Goal: Check status: Check status

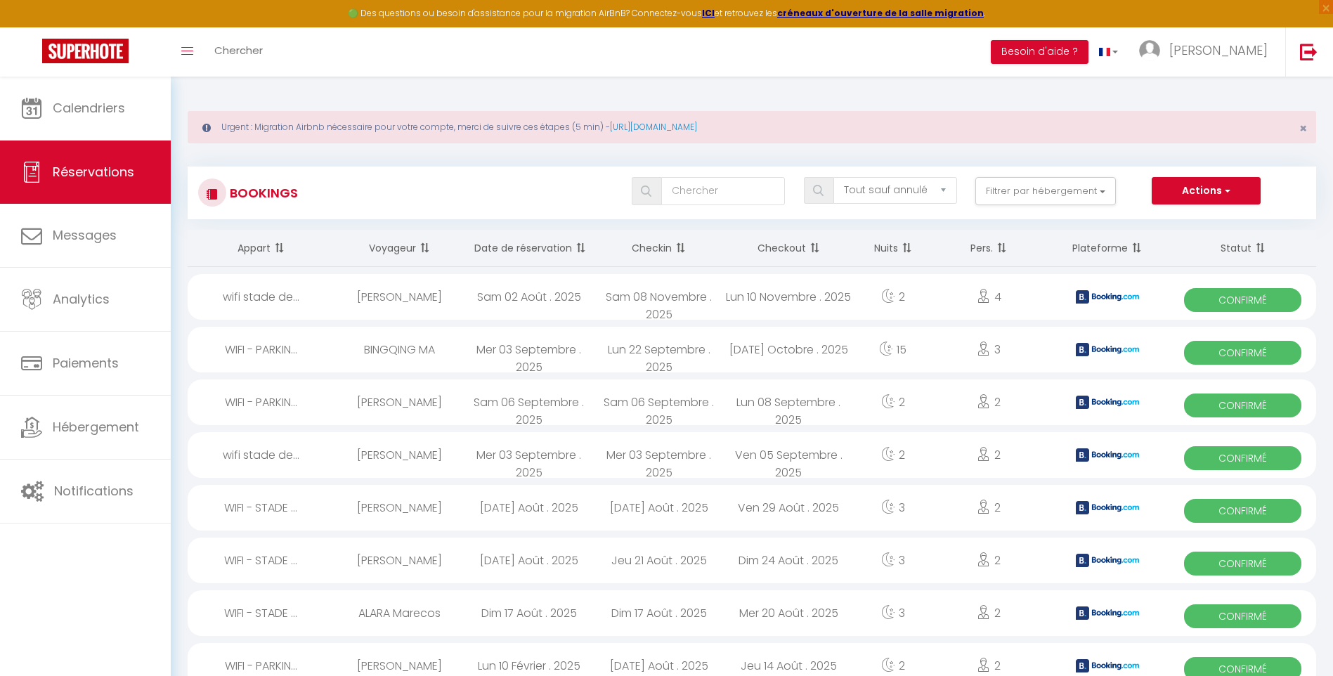
select select "not_cancelled"
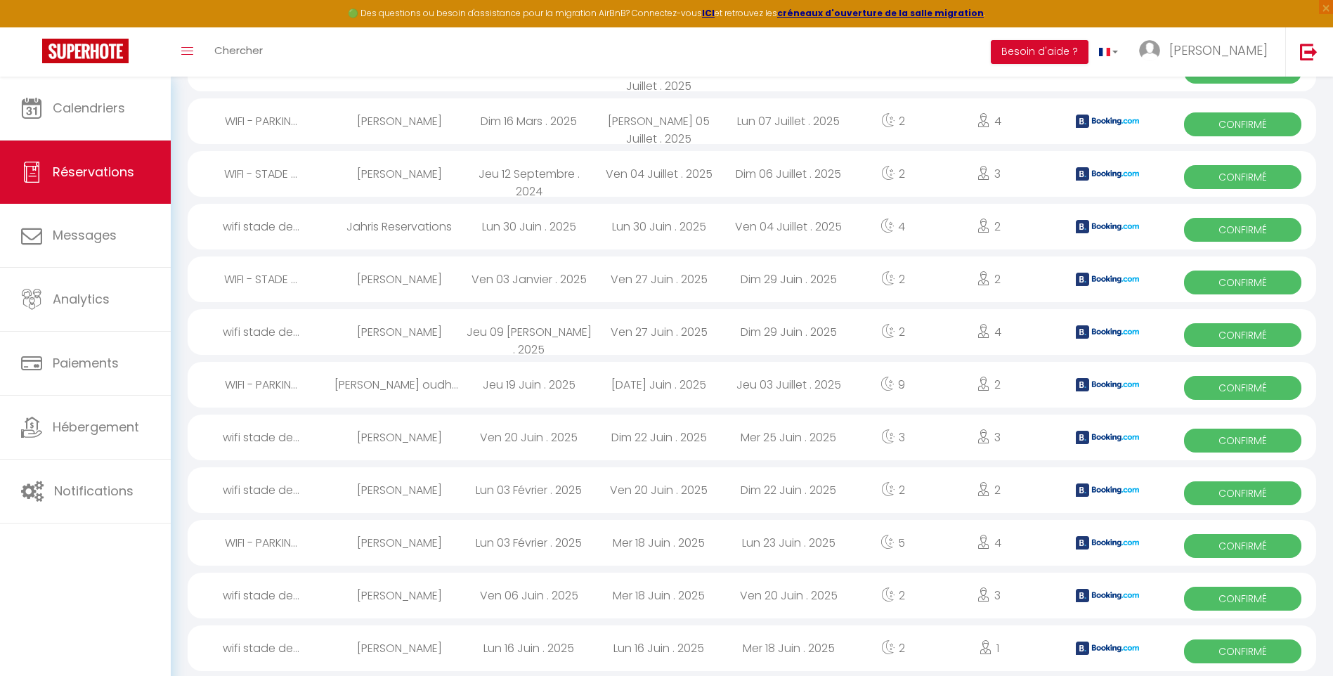
scroll to position [1546, 0]
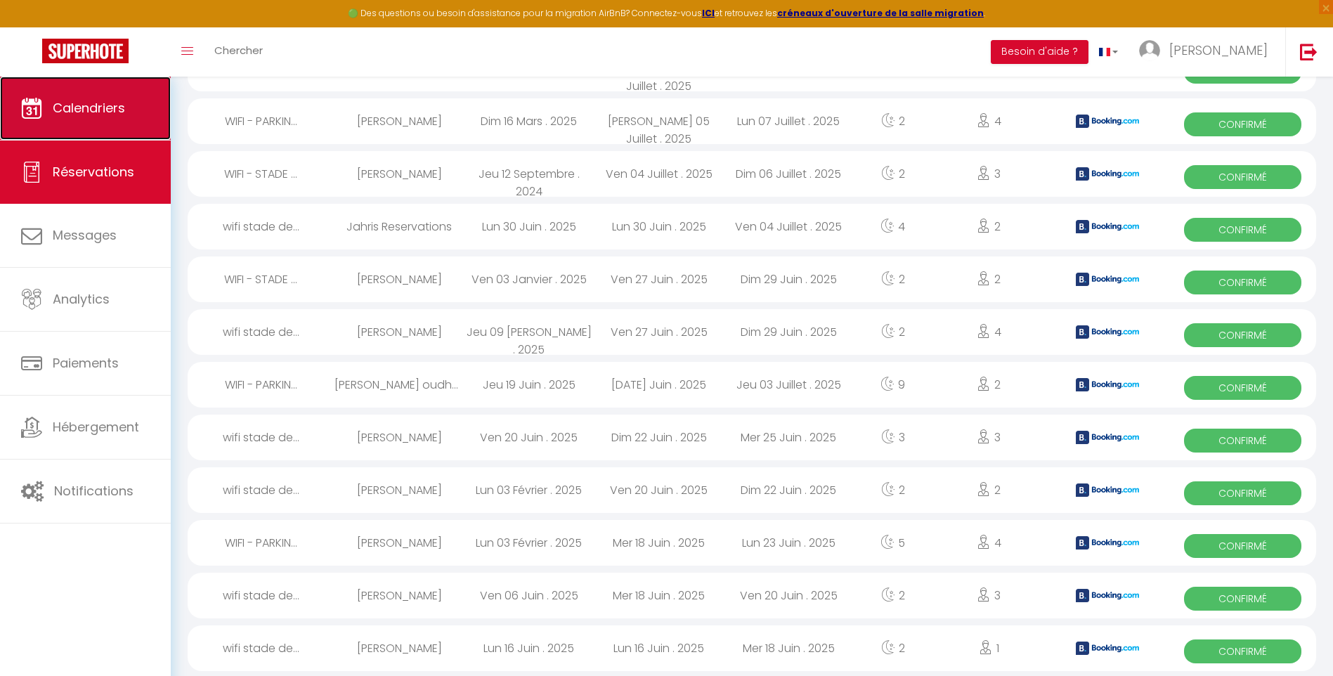
click at [101, 130] on link "Calendriers" at bounding box center [85, 108] width 171 height 63
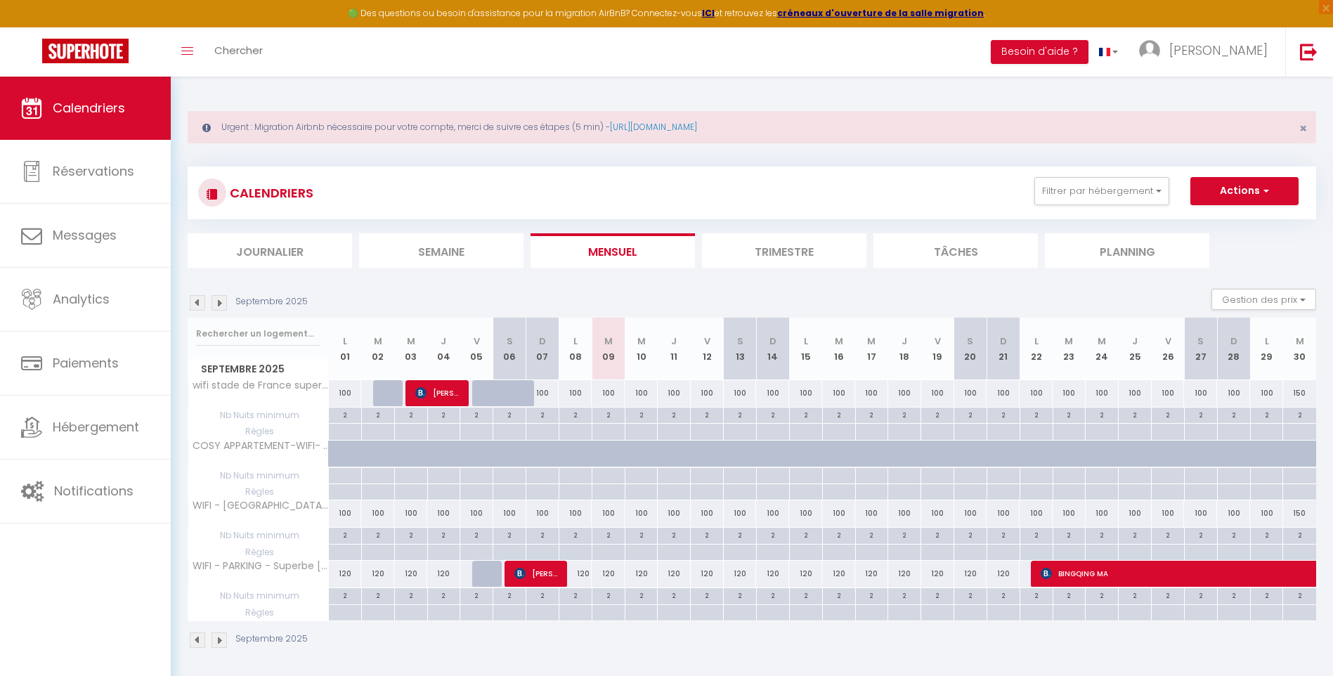
click at [217, 306] on img at bounding box center [219, 302] width 15 height 15
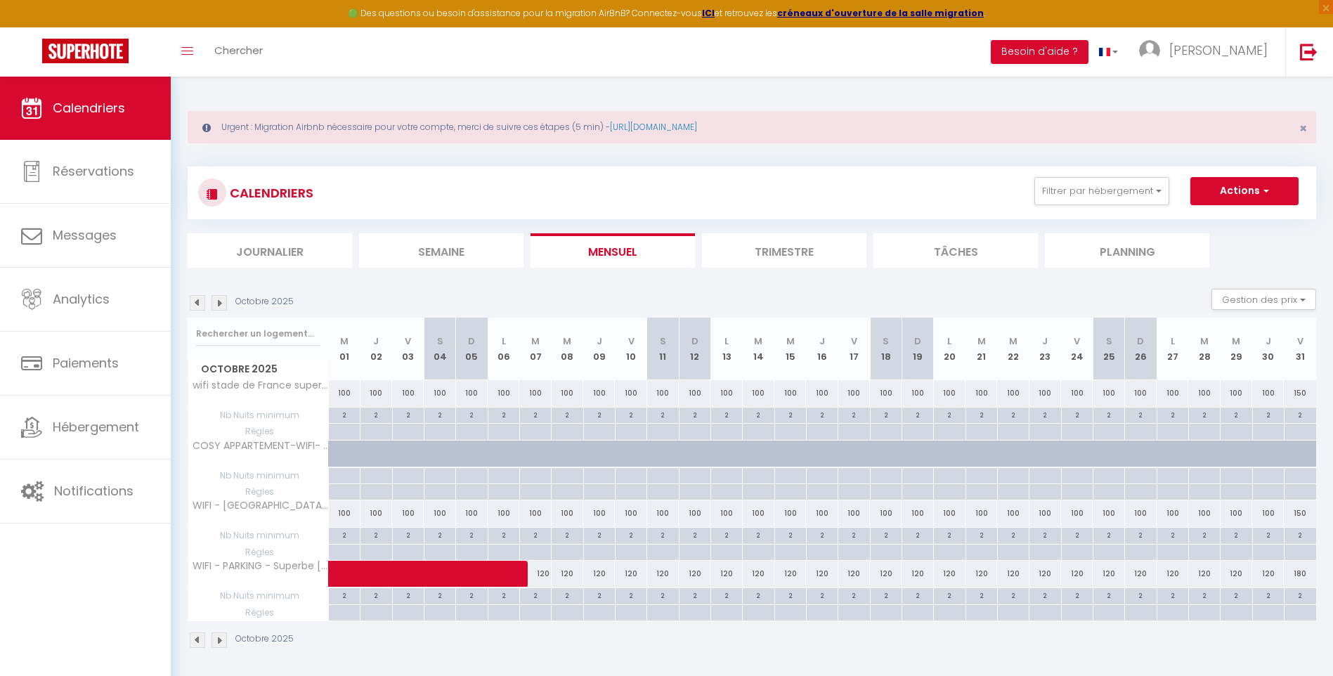
click at [193, 298] on img at bounding box center [197, 302] width 15 height 15
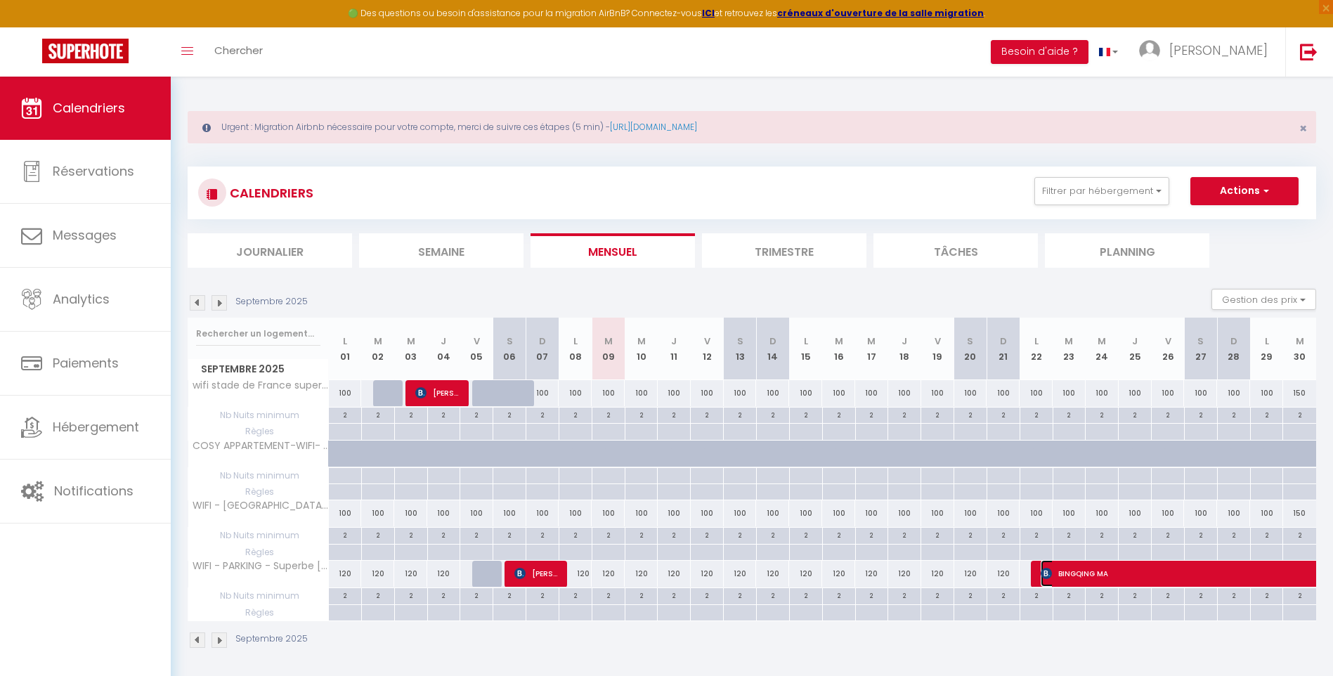
click at [1132, 573] on span "BINGQING MA" at bounding box center [1283, 573] width 485 height 27
select select "OK"
select select "0"
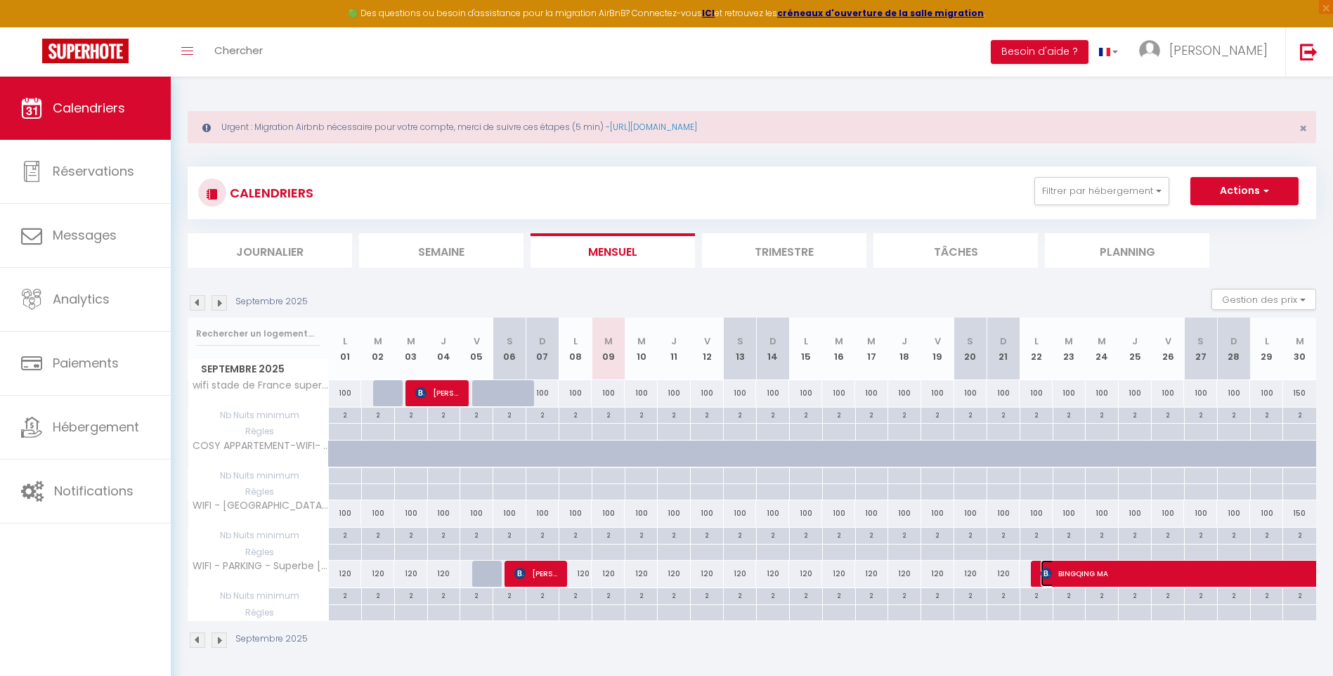
select select "1"
select select
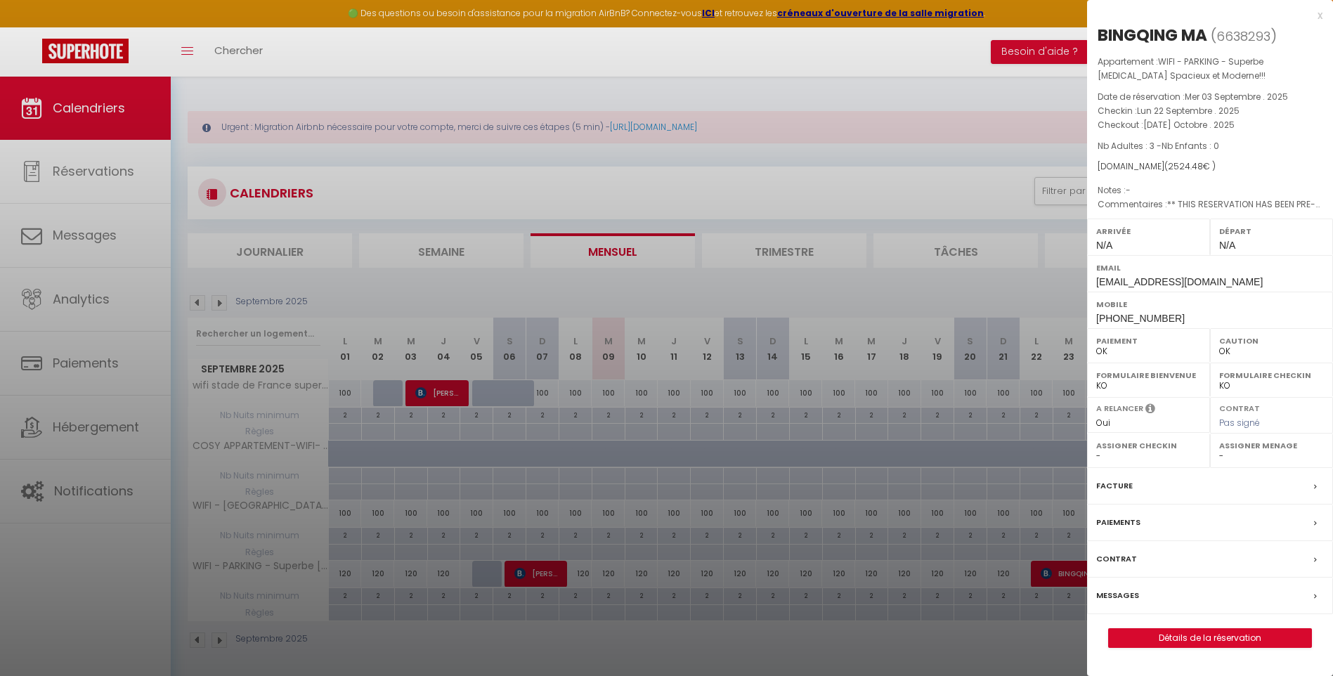
click at [1065, 166] on div at bounding box center [666, 338] width 1333 height 676
